Goal: Communication & Community: Answer question/provide support

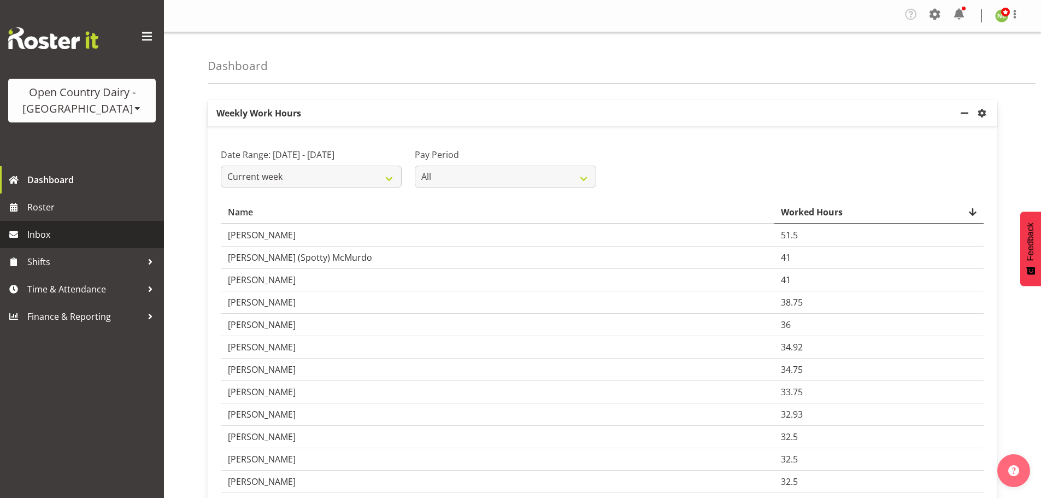
click at [51, 233] on span "Inbox" at bounding box center [92, 234] width 131 height 16
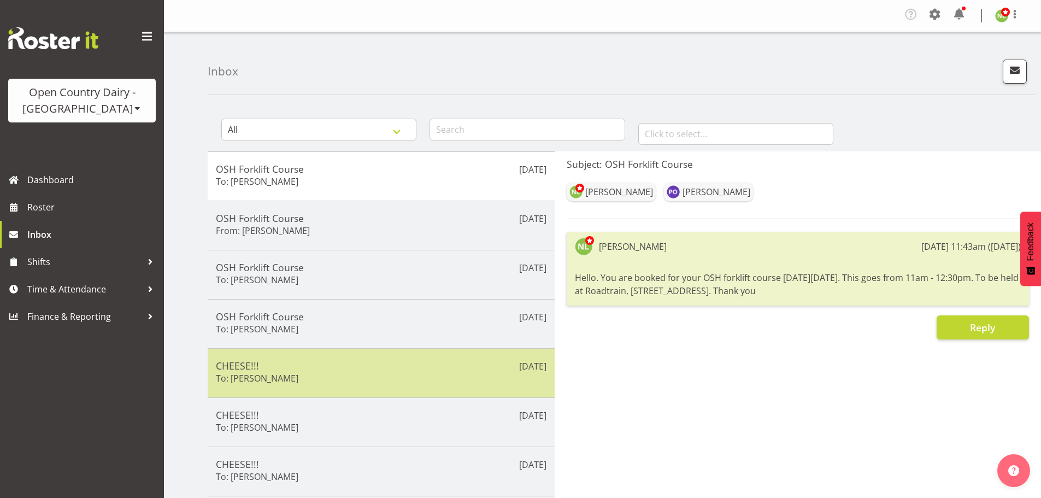
click at [397, 359] on h5 "CHEESE!!!" at bounding box center [381, 365] width 330 height 12
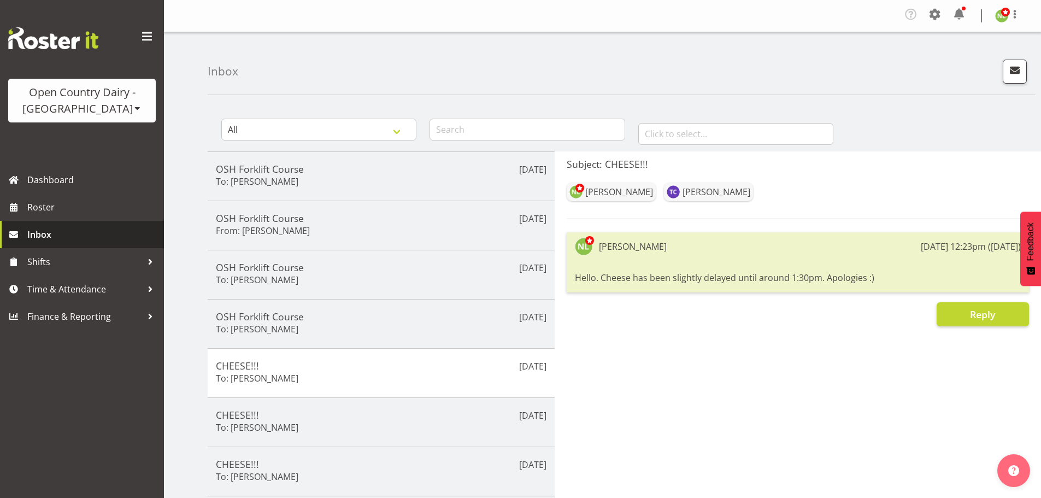
click at [63, 229] on span "Inbox" at bounding box center [92, 234] width 131 height 16
